Goal: Information Seeking & Learning: Learn about a topic

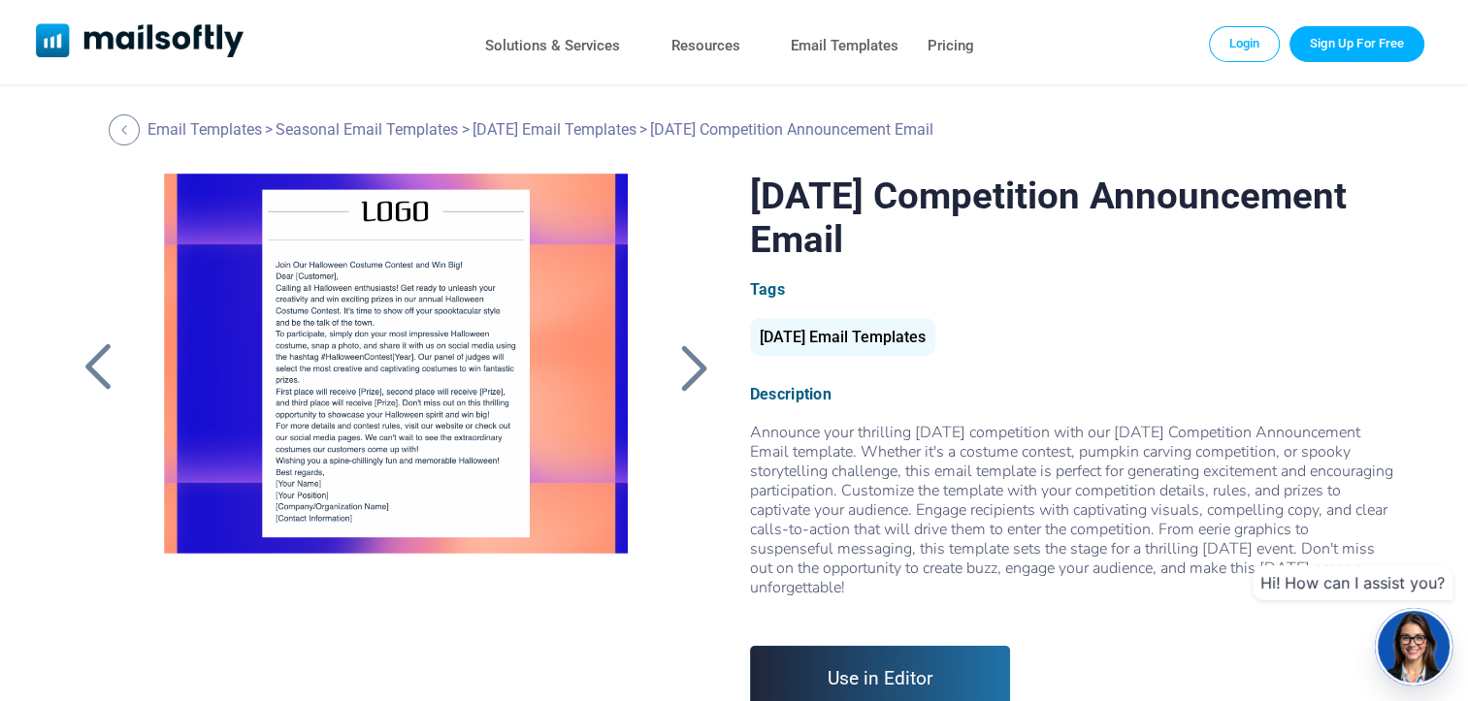
click at [698, 386] on div at bounding box center [694, 367] width 49 height 50
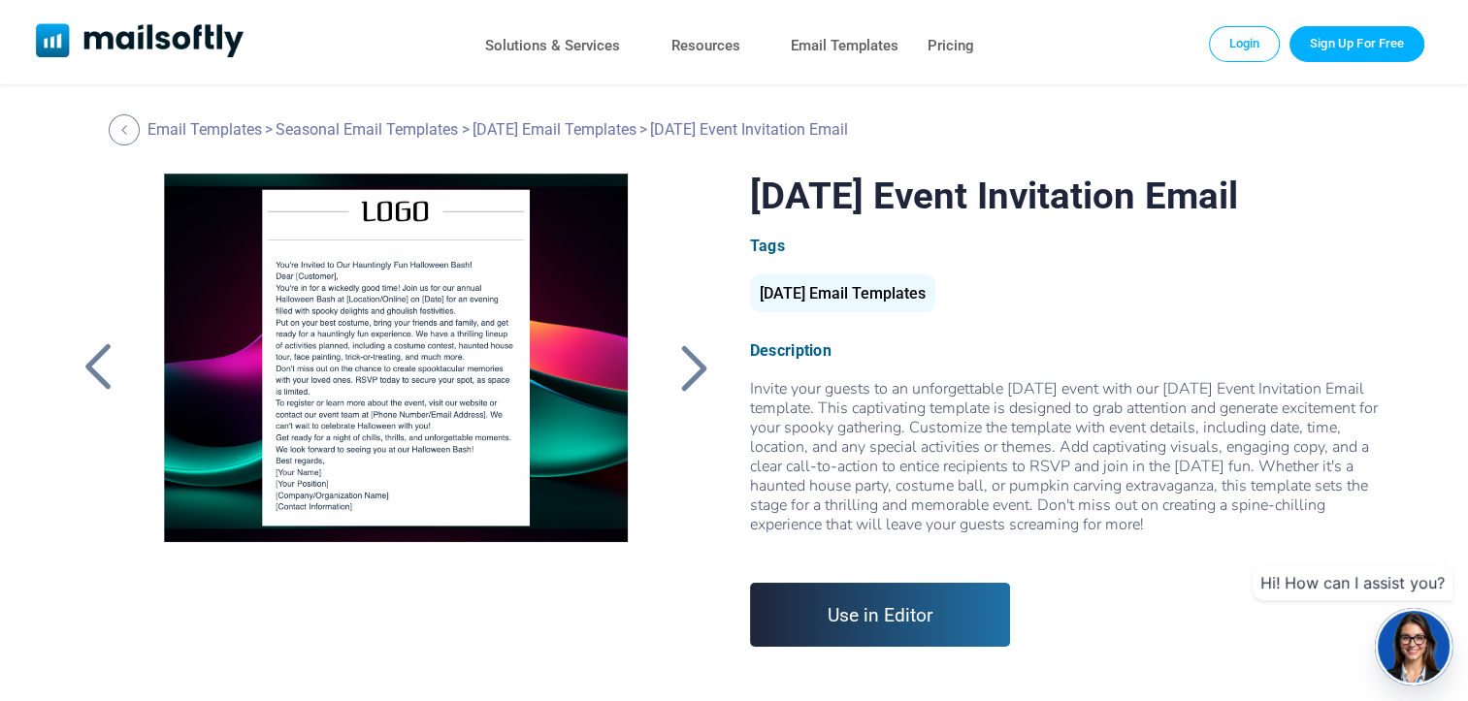
click at [698, 382] on div at bounding box center [694, 367] width 49 height 50
